Goal: Task Accomplishment & Management: Use online tool/utility

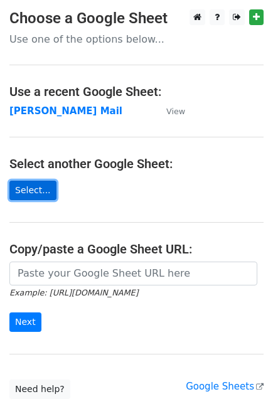
click at [32, 195] on link "Select..." at bounding box center [32, 190] width 47 height 19
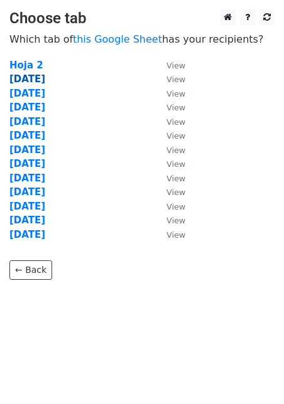
click at [33, 80] on strong "19 Sept" at bounding box center [27, 78] width 36 height 11
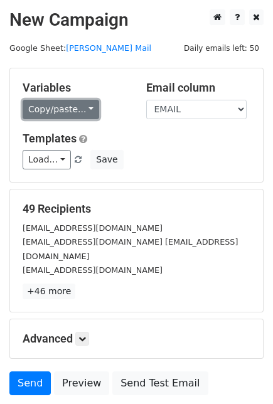
click at [73, 112] on link "Copy/paste..." at bounding box center [61, 109] width 77 height 19
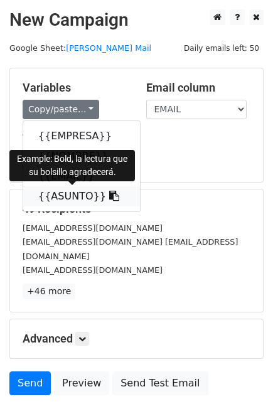
click at [109, 196] on icon at bounding box center [114, 196] width 10 height 10
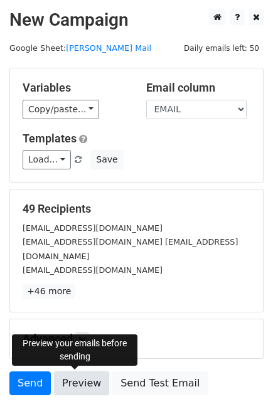
click at [88, 380] on link "Preview" at bounding box center [81, 384] width 55 height 24
click at [64, 384] on link "Preview" at bounding box center [81, 384] width 55 height 24
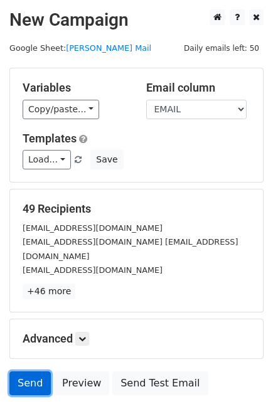
click at [31, 382] on link "Send" at bounding box center [29, 384] width 41 height 24
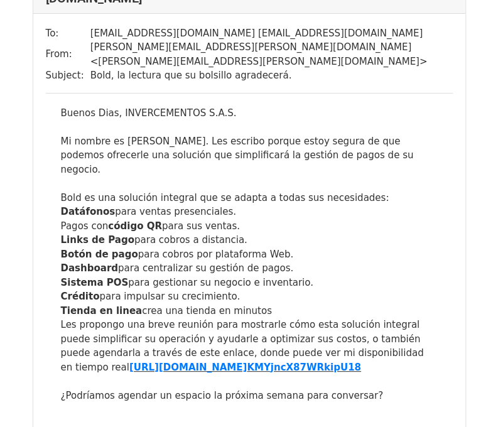
scroll to position [3139, 0]
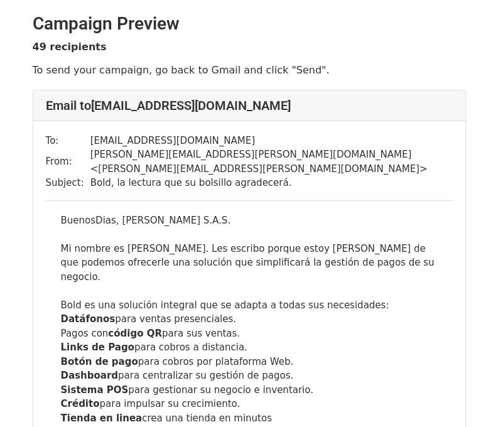
scroll to position [126, 0]
